Goal: Task Accomplishment & Management: Complete application form

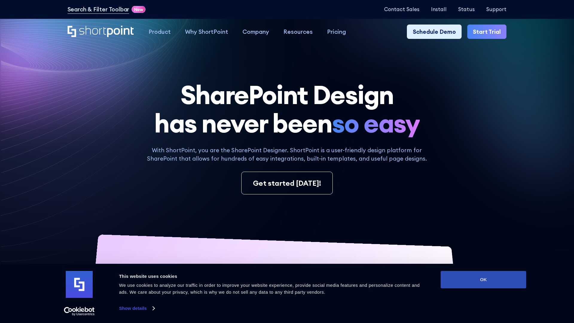
click at [483, 279] on button "OK" at bounding box center [482, 279] width 85 height 17
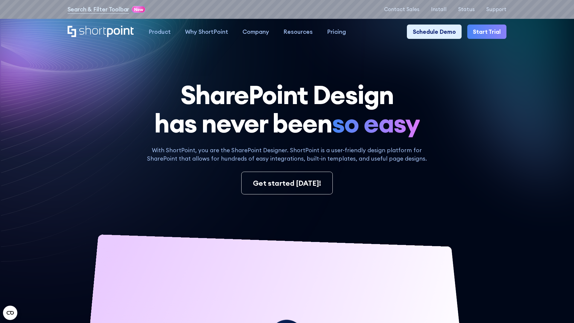
click at [487, 31] on link "Start Trial" at bounding box center [486, 32] width 39 height 14
